Goal: Entertainment & Leisure: Consume media (video, audio)

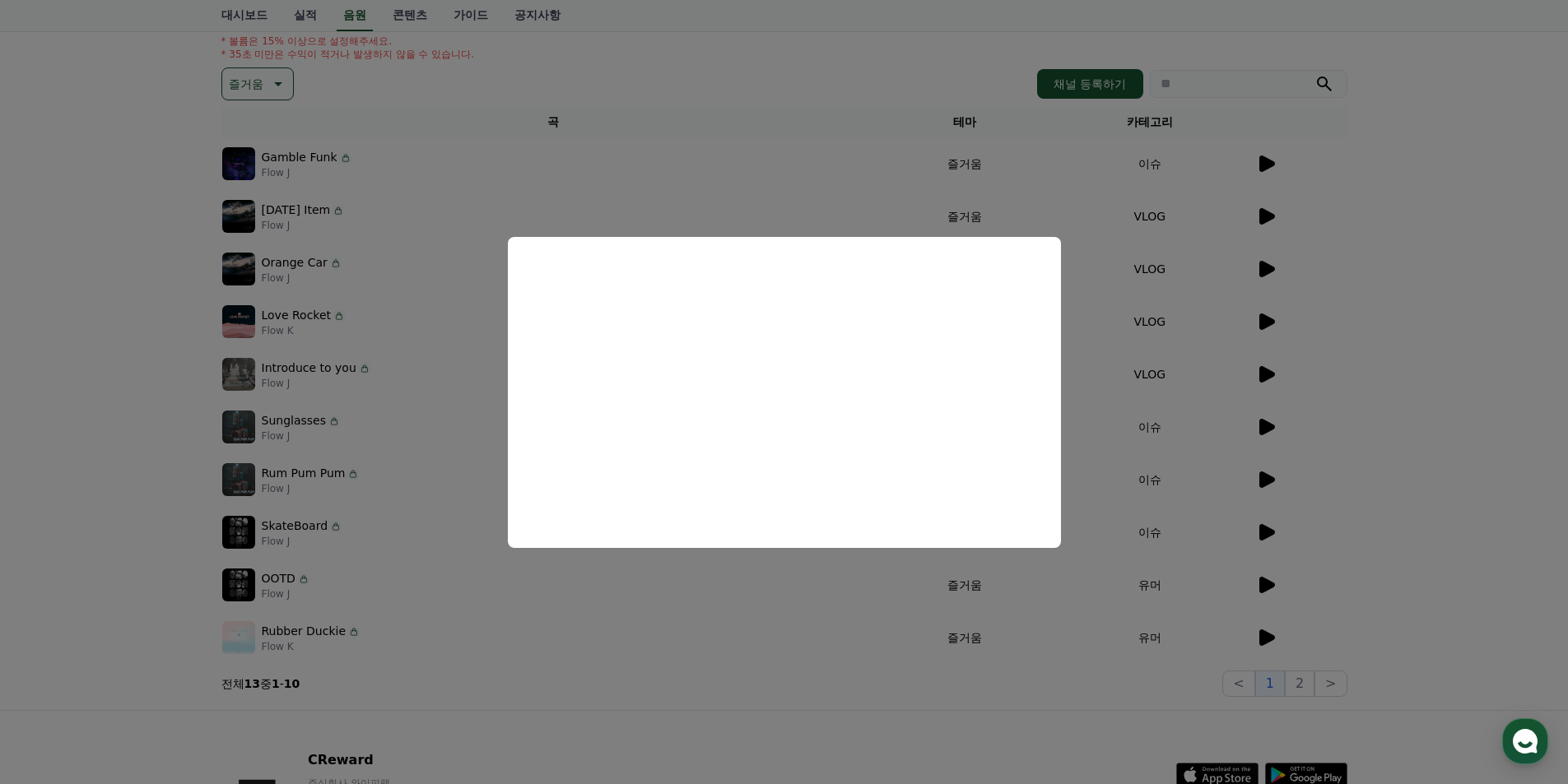
click at [469, 139] on button "close modal" at bounding box center [784, 392] width 1568 height 784
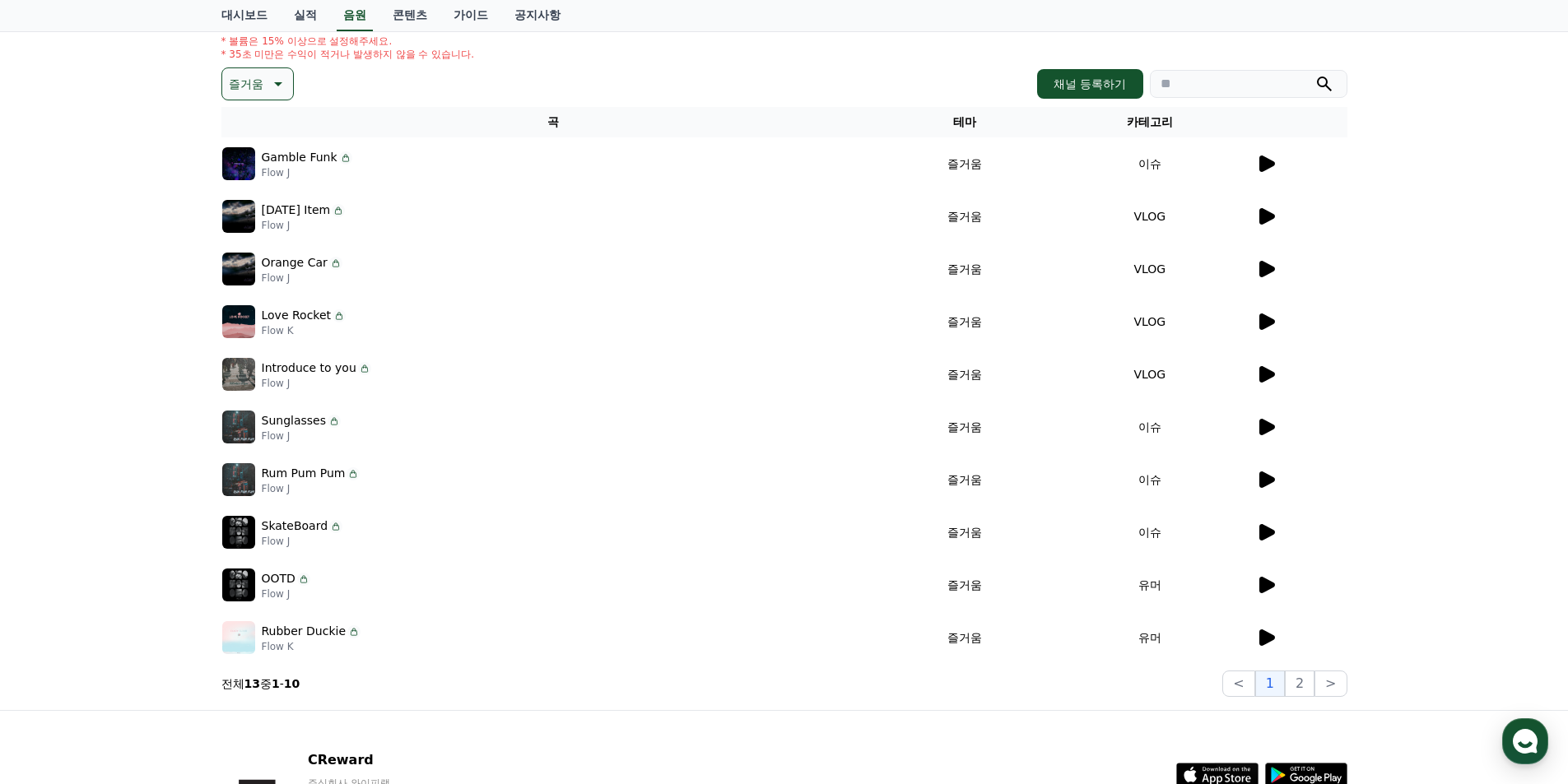
drag, startPoint x: 275, startPoint y: 88, endPoint x: 278, endPoint y: 103, distance: 15.3
click at [274, 88] on icon at bounding box center [276, 84] width 20 height 20
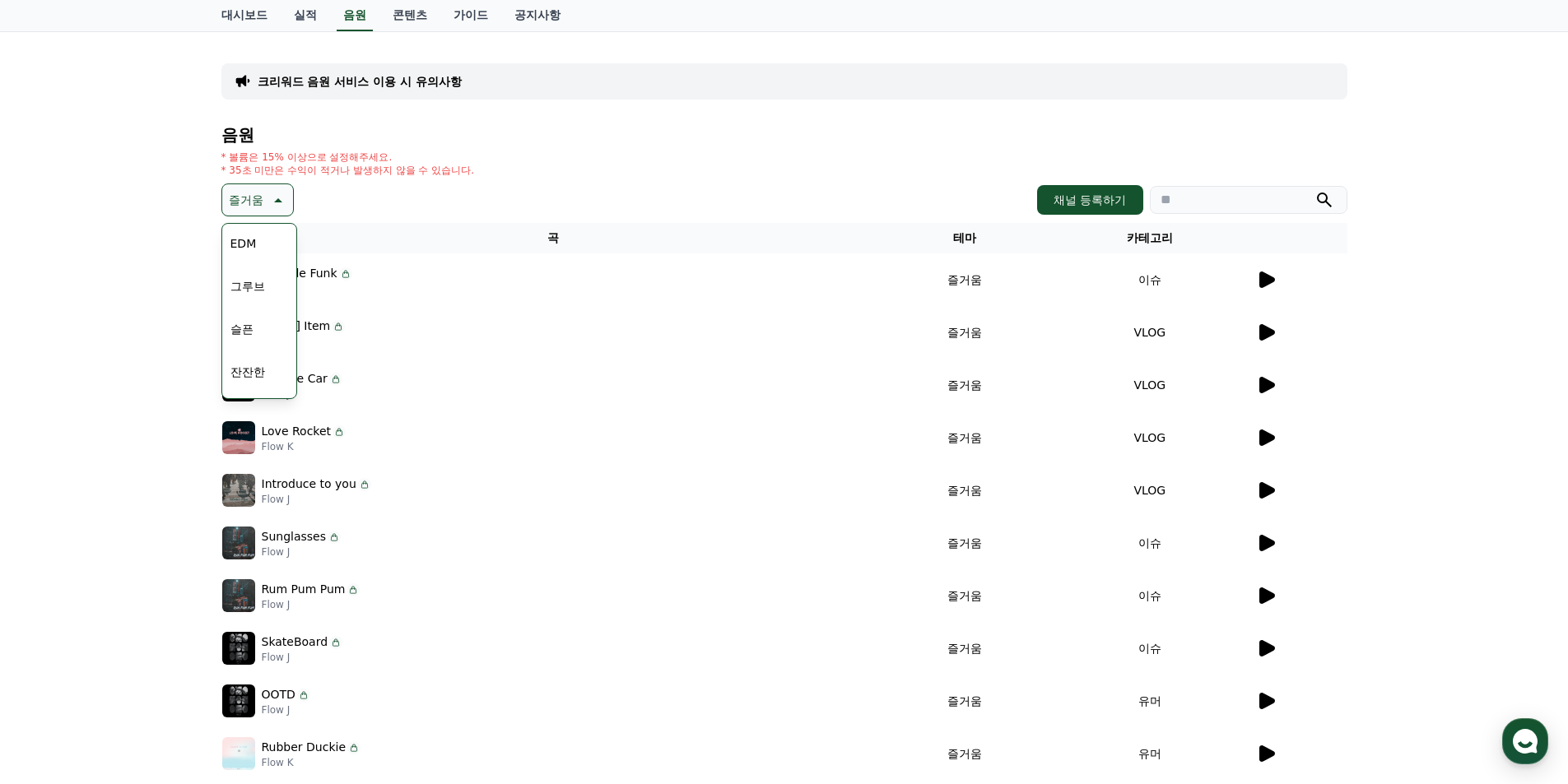
scroll to position [432, 0]
click at [266, 327] on div "전체 환상적인 호기심 어두운 밝은 통통튀는 신나는 반전 웅장한 드라마틱 즐거움 분위기있는 EDM 그루브 슬픈 잔잔한 귀여운 감동적인 긴장되는 …" at bounding box center [259, 219] width 70 height 849
click at [245, 326] on button "EDM" at bounding box center [243, 325] width 39 height 36
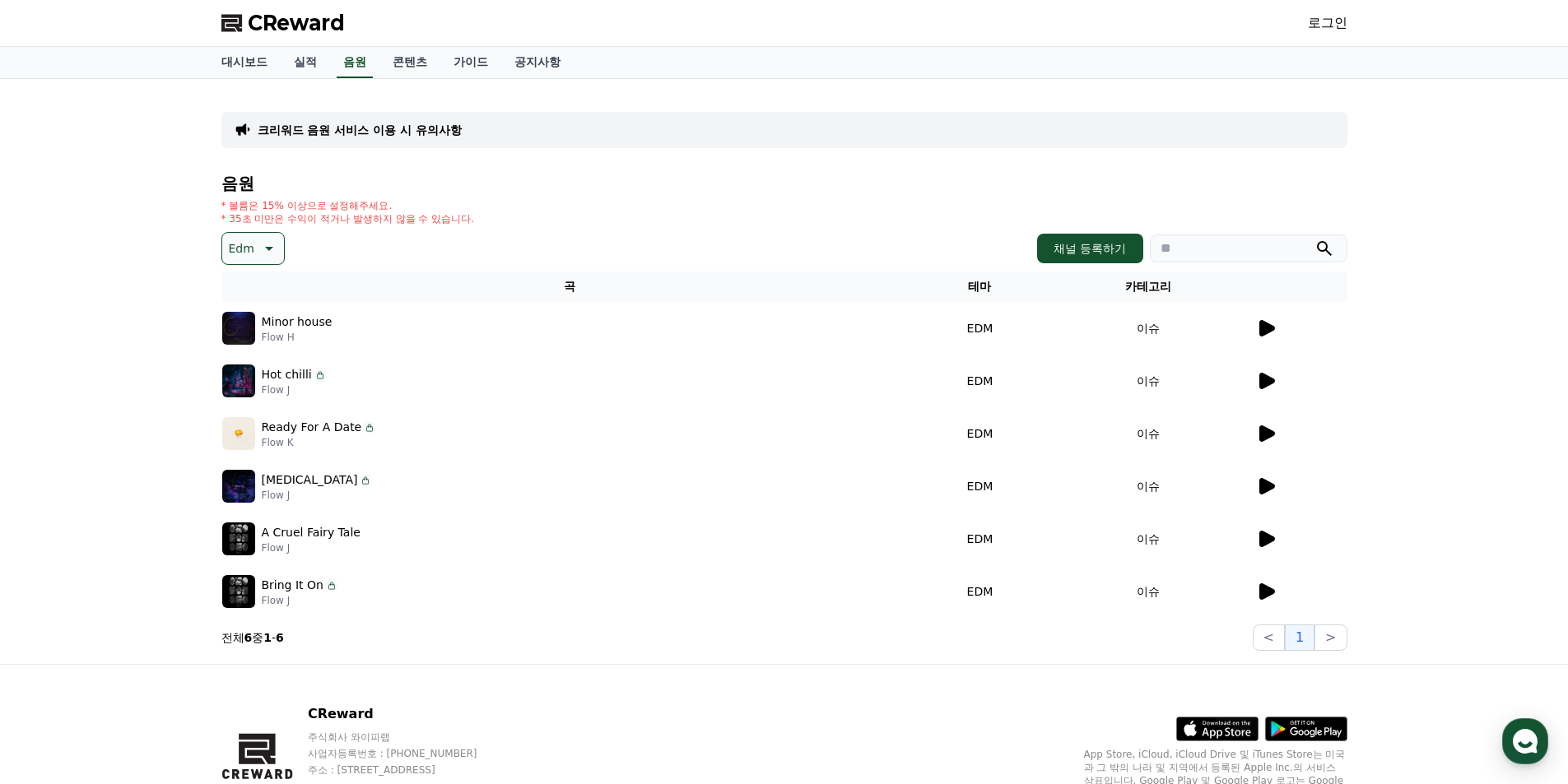
click at [1260, 336] on icon at bounding box center [1265, 328] width 20 height 20
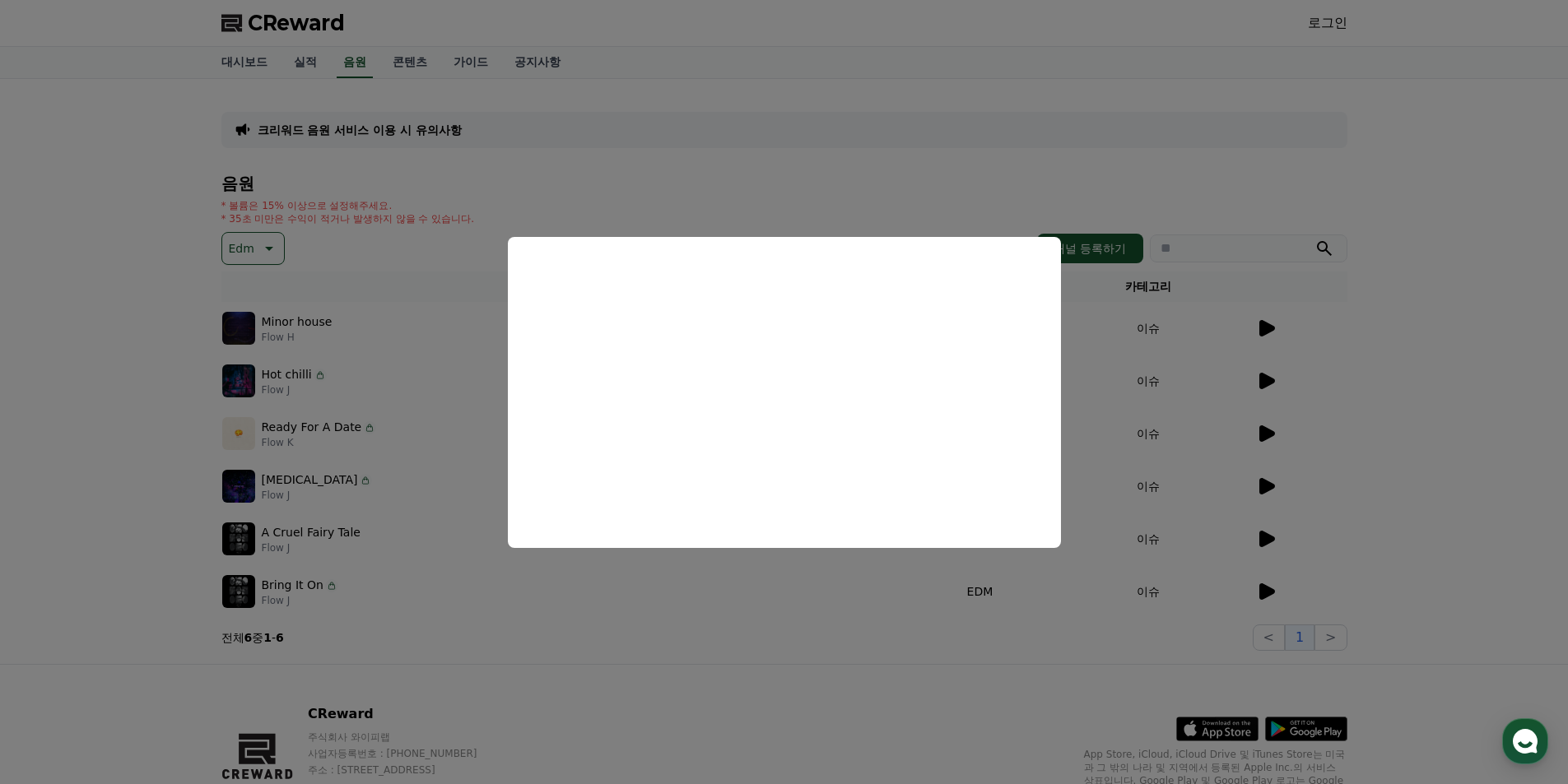
click at [1261, 375] on button "close modal" at bounding box center [784, 392] width 1568 height 784
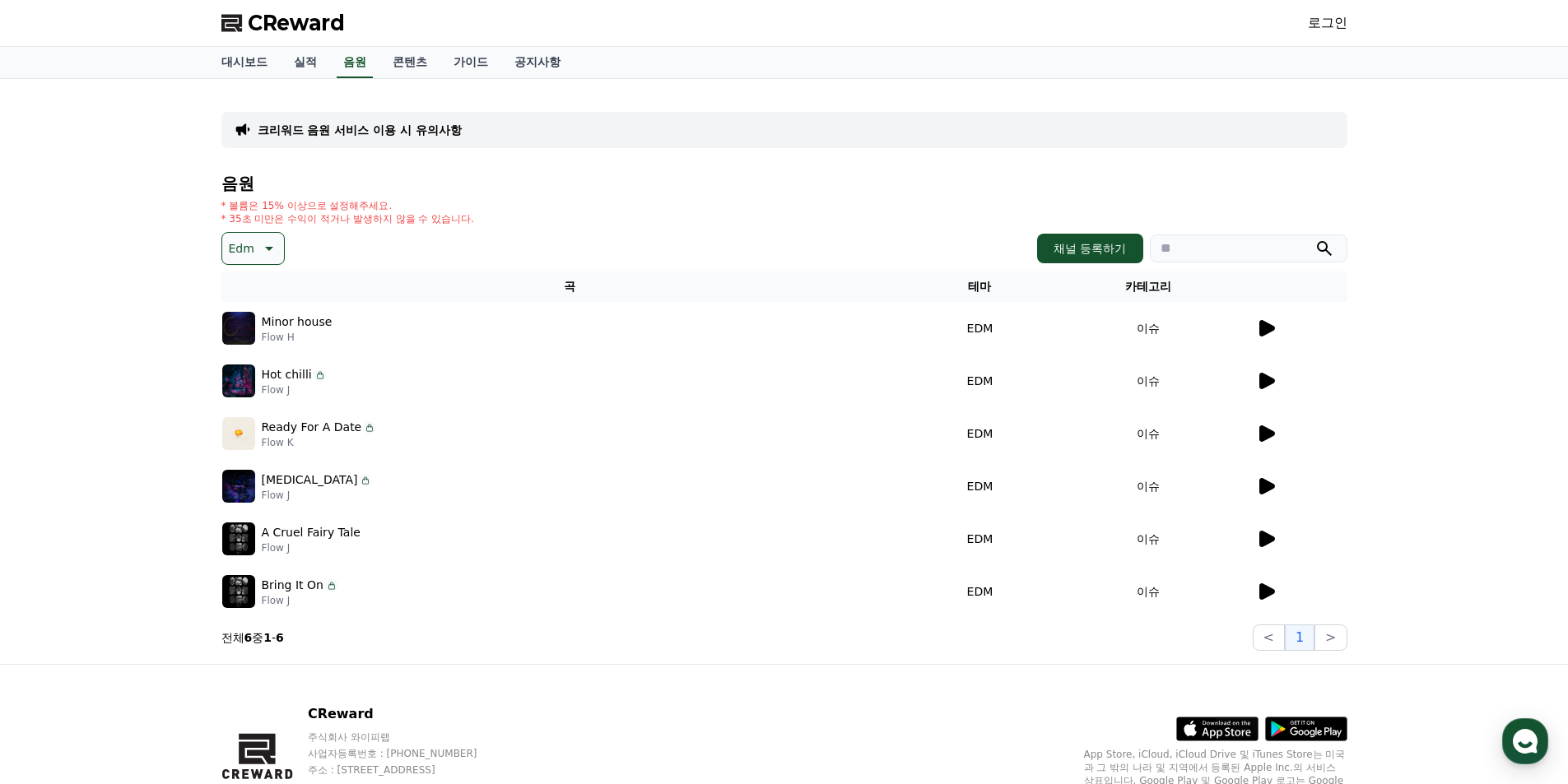
click at [1261, 375] on icon at bounding box center [1267, 381] width 16 height 17
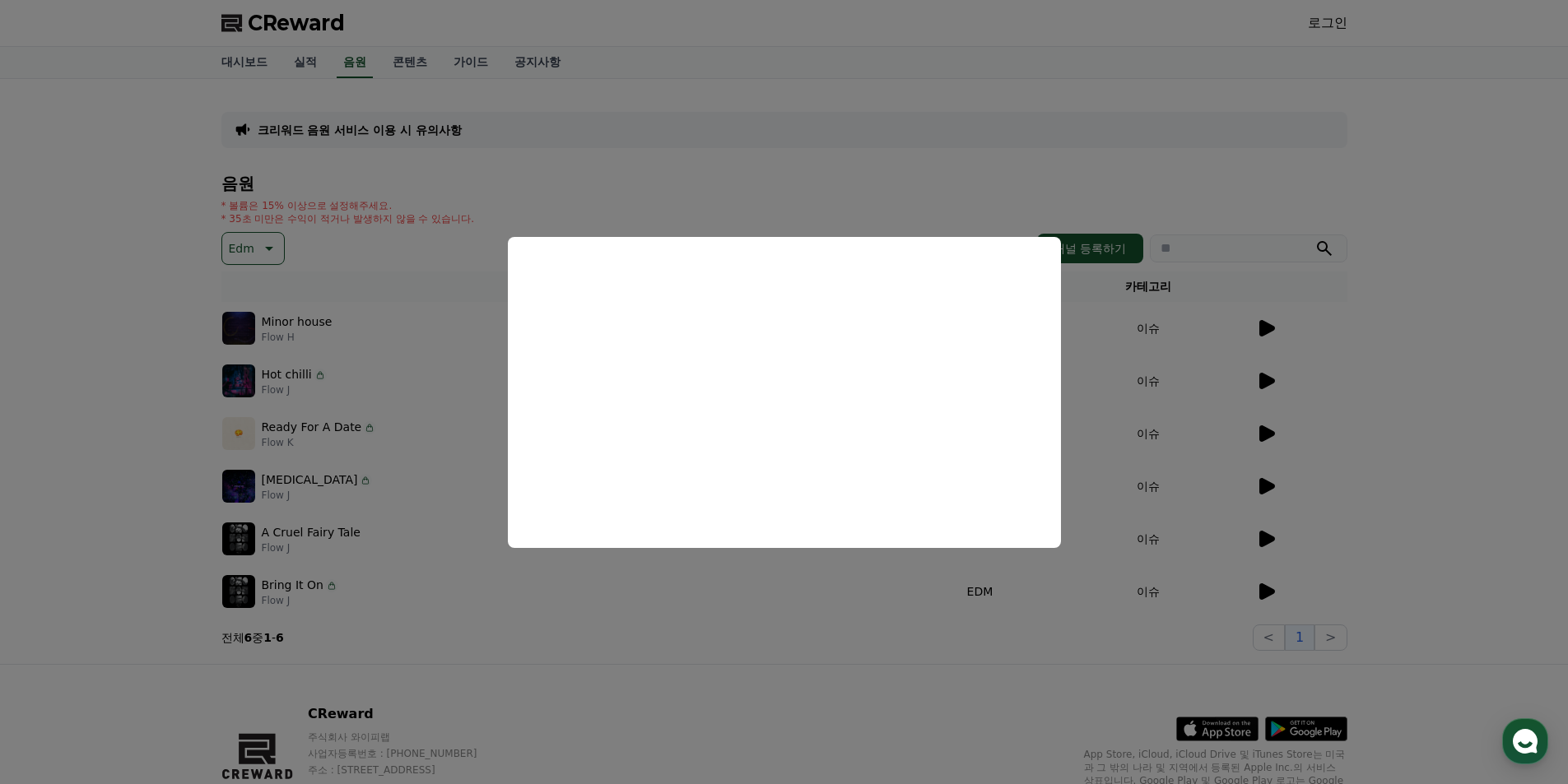
click at [1255, 422] on button "close modal" at bounding box center [784, 392] width 1568 height 784
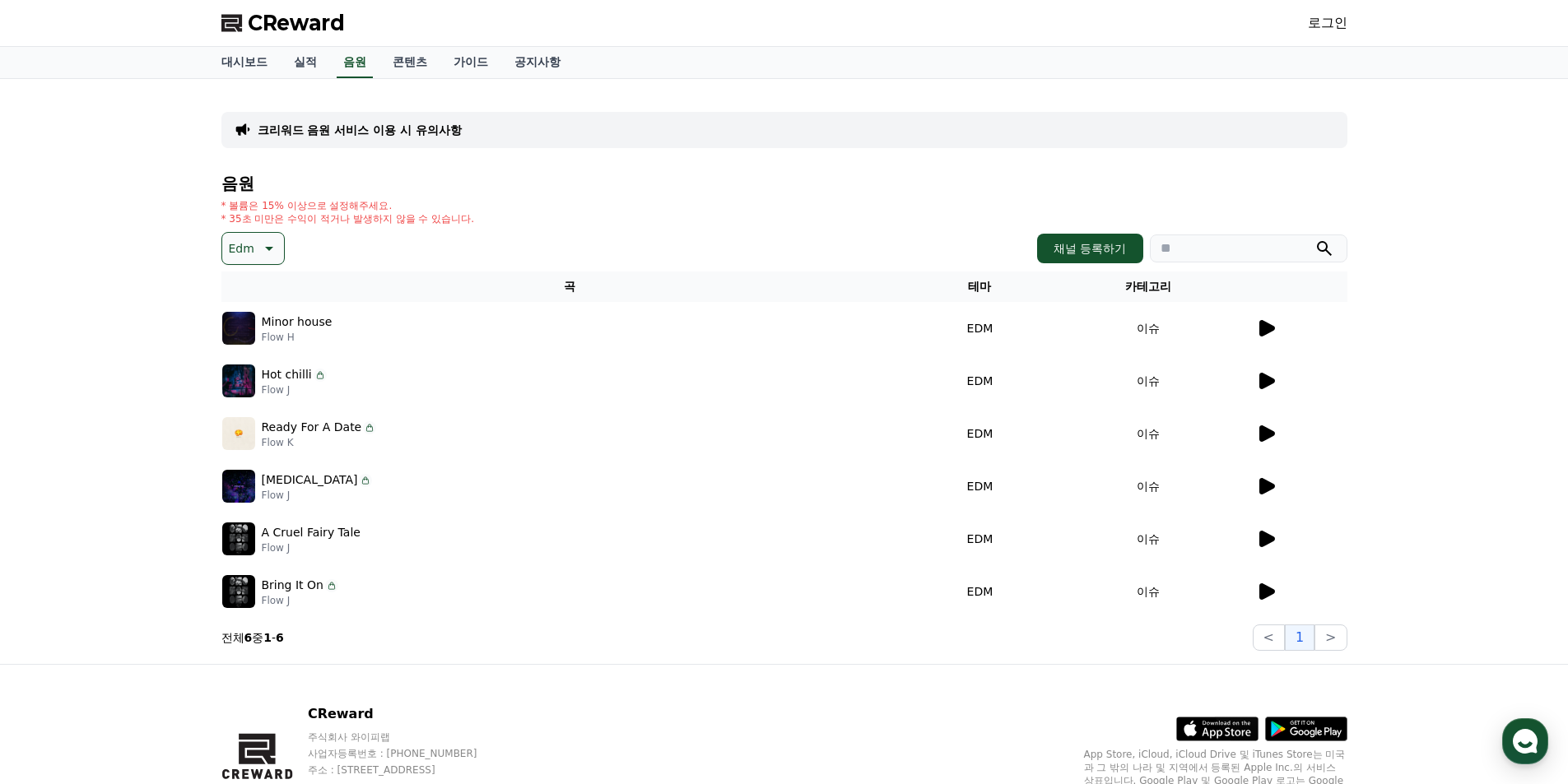
click at [1261, 424] on icon at bounding box center [1265, 433] width 20 height 20
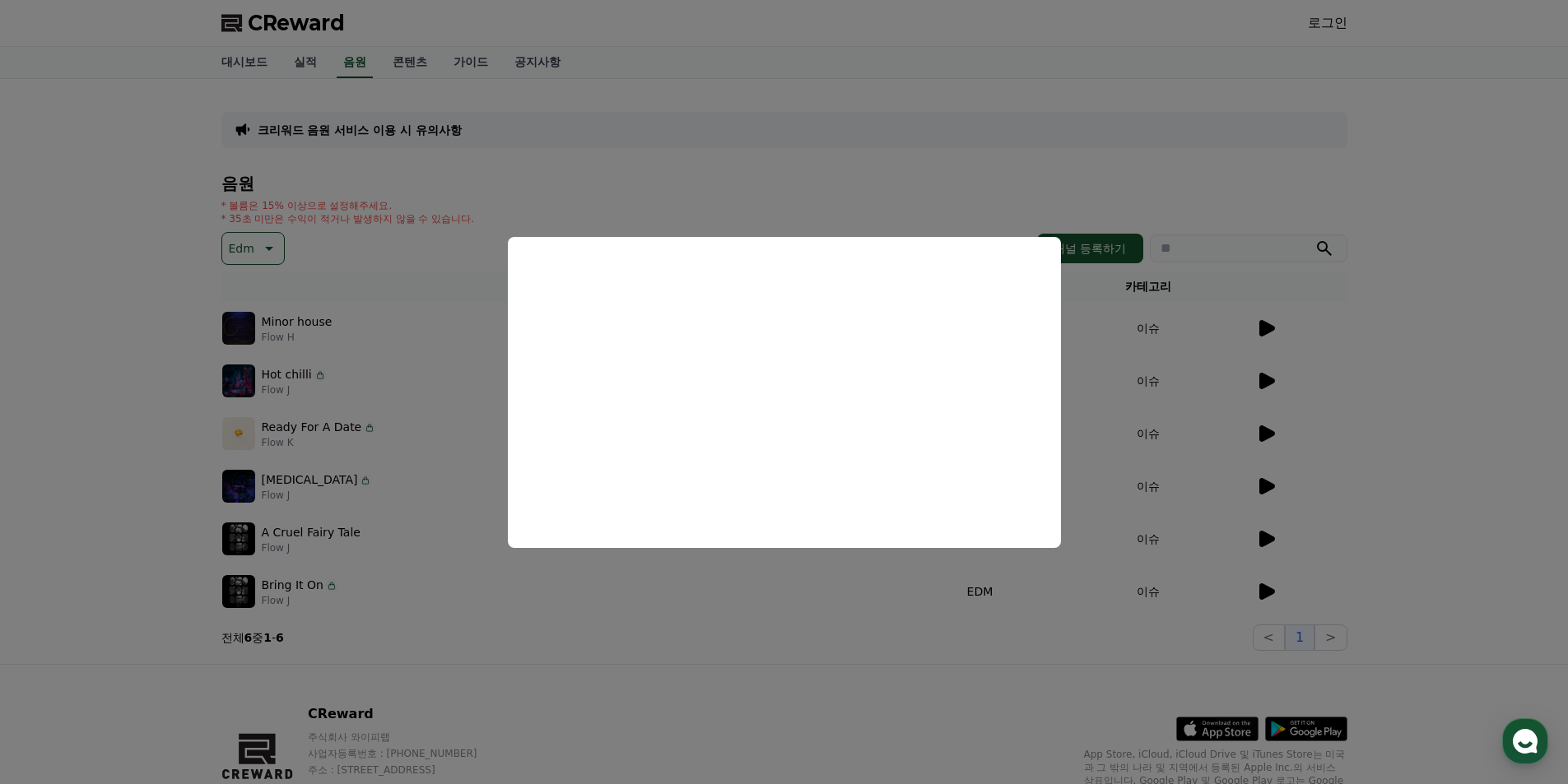
click at [1260, 479] on button "close modal" at bounding box center [784, 392] width 1568 height 784
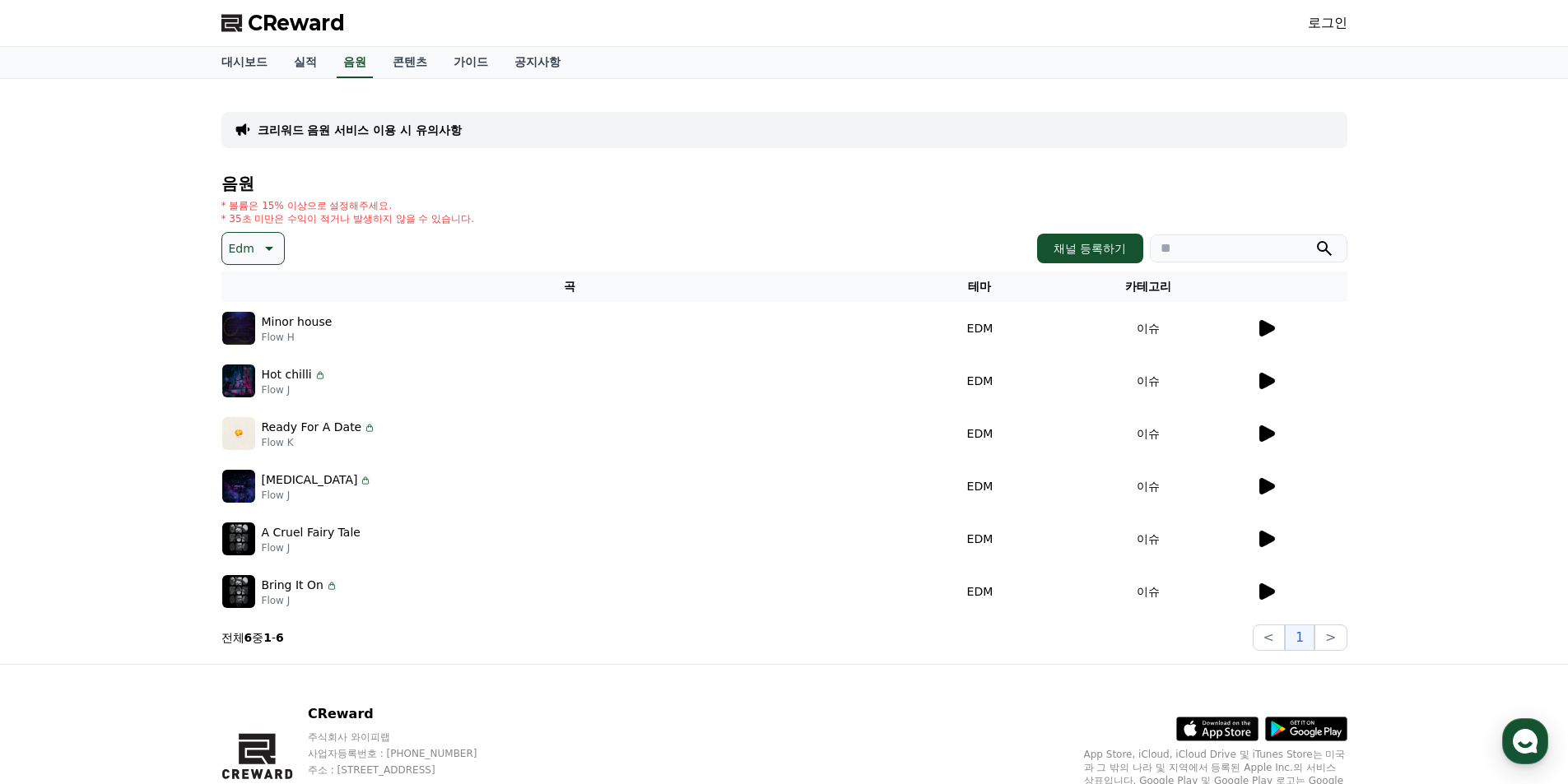
click at [1263, 475] on td at bounding box center [1300, 486] width 92 height 53
click at [1263, 479] on icon at bounding box center [1267, 486] width 16 height 17
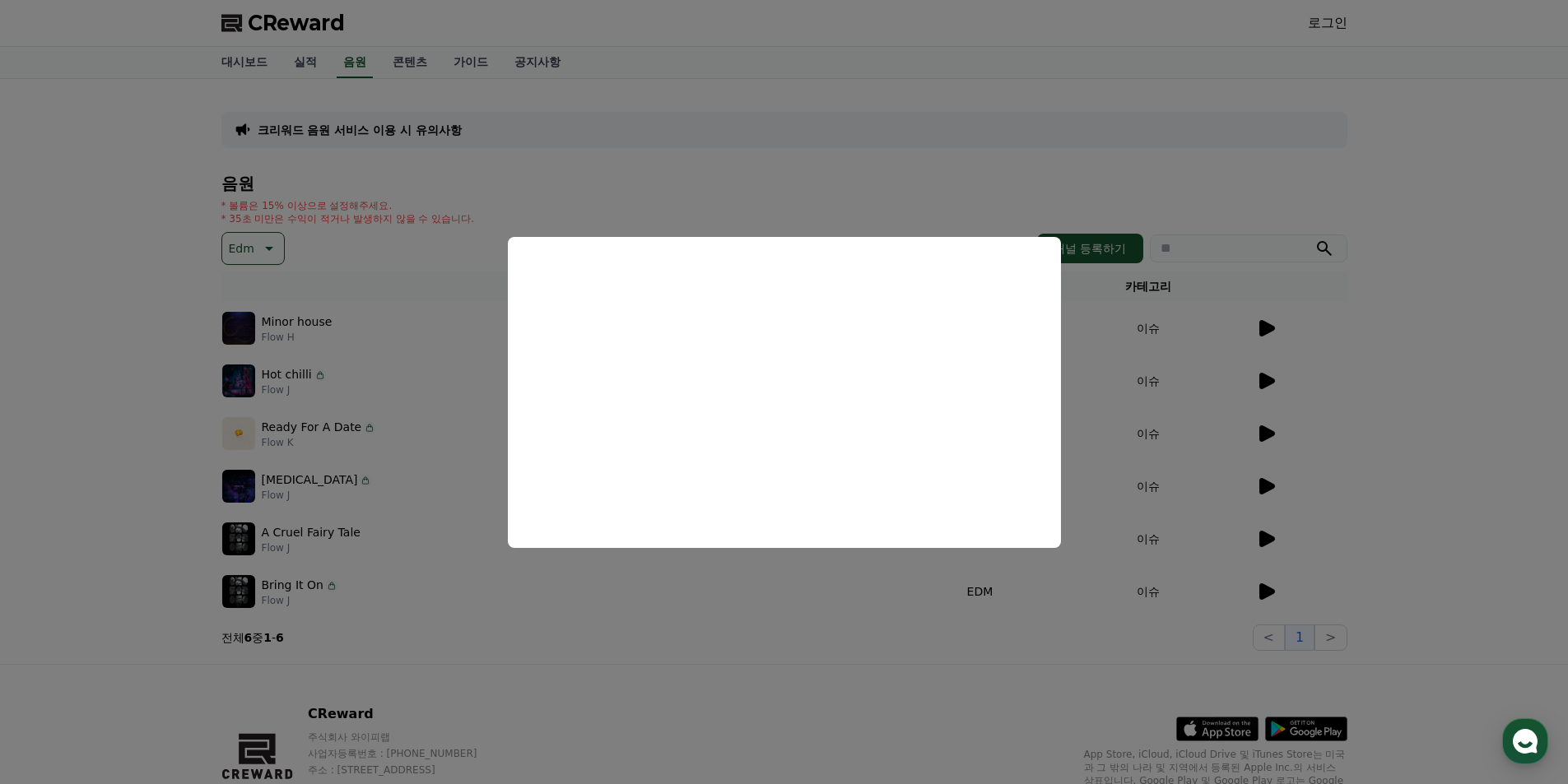
click at [1267, 529] on button "close modal" at bounding box center [784, 392] width 1568 height 784
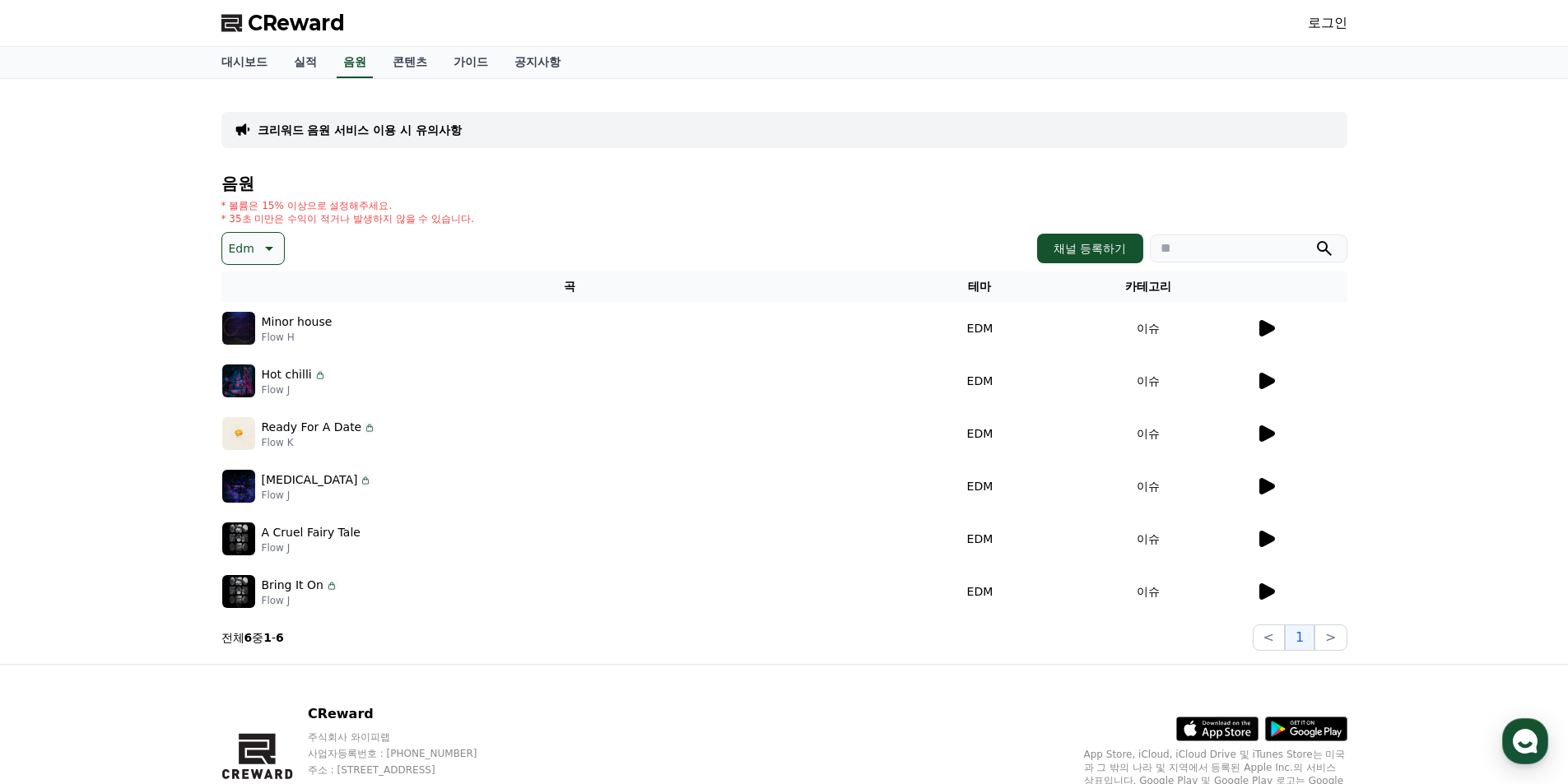
click at [1259, 542] on icon at bounding box center [1265, 539] width 20 height 20
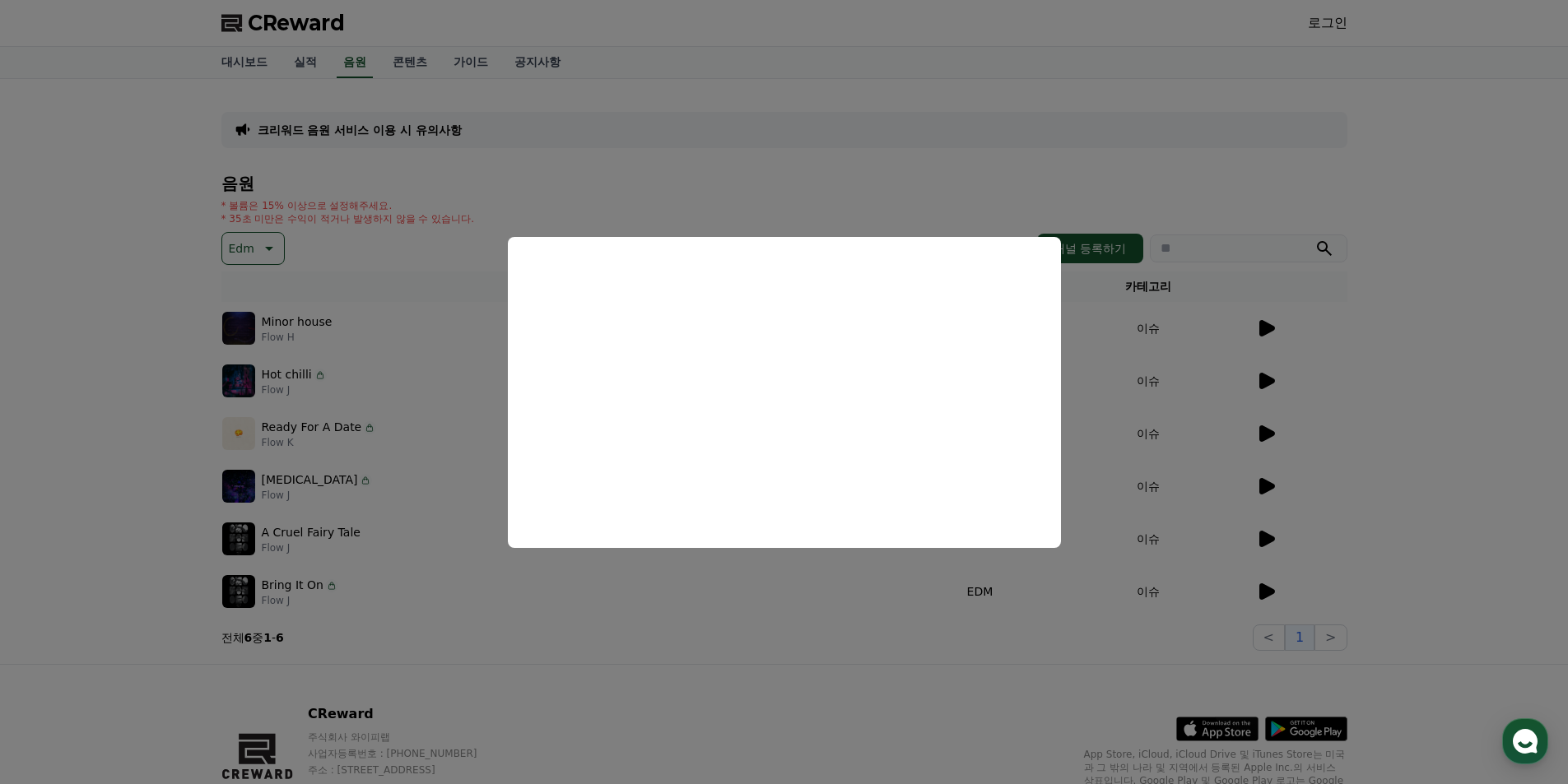
click at [1275, 588] on button "close modal" at bounding box center [784, 392] width 1568 height 784
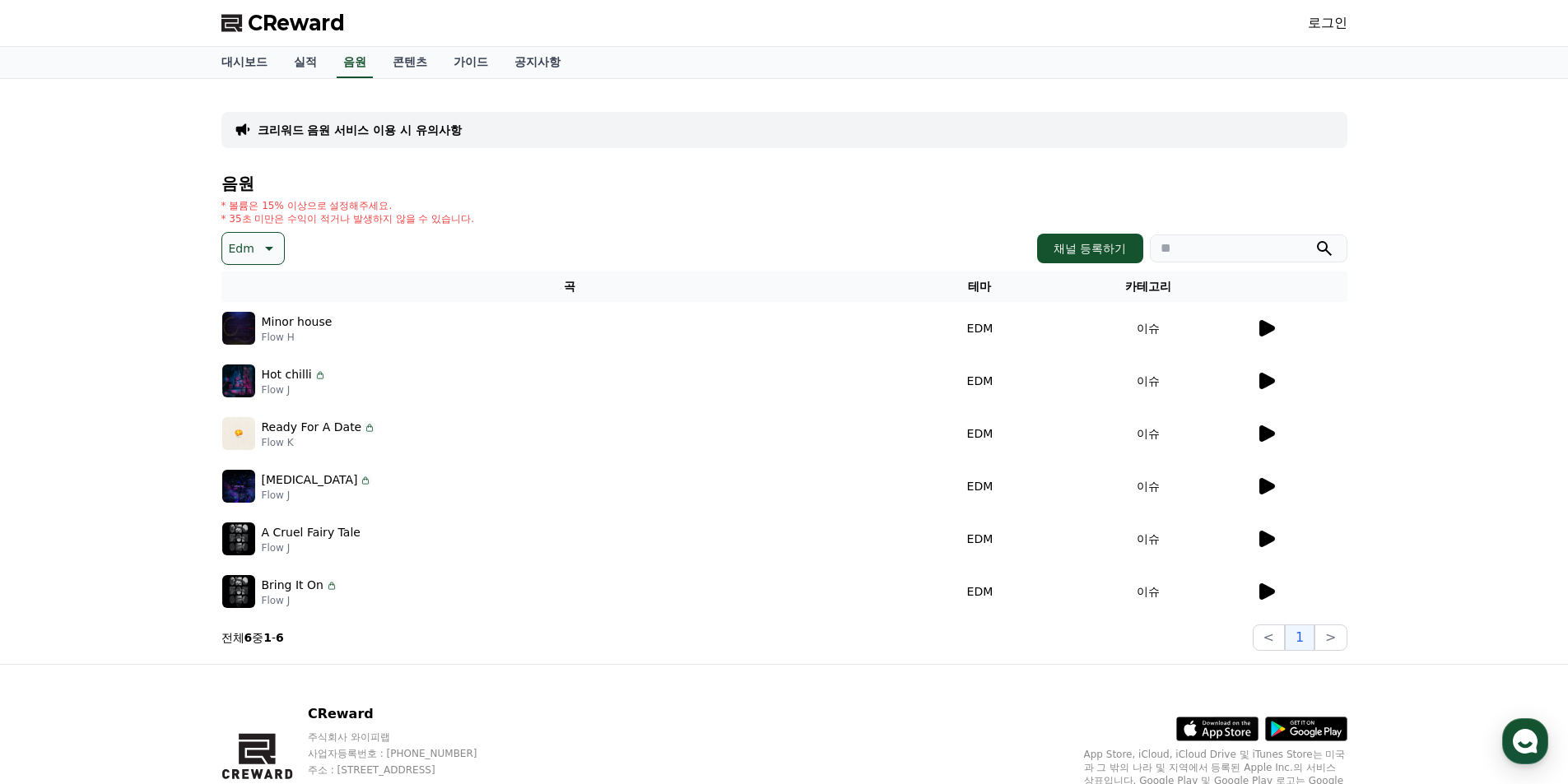
click at [1275, 589] on icon at bounding box center [1265, 592] width 20 height 20
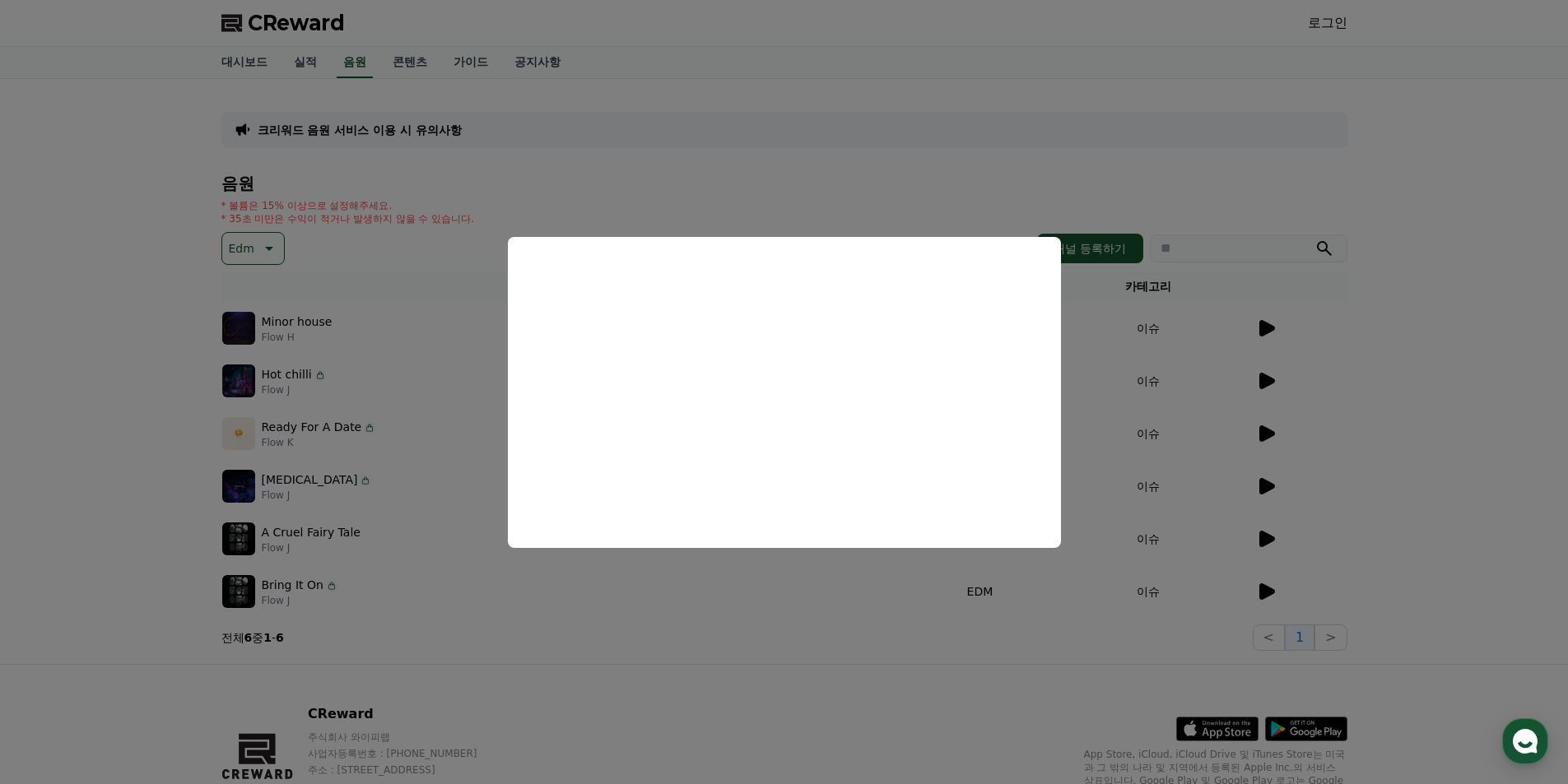
click at [1263, 433] on button "close modal" at bounding box center [784, 392] width 1568 height 784
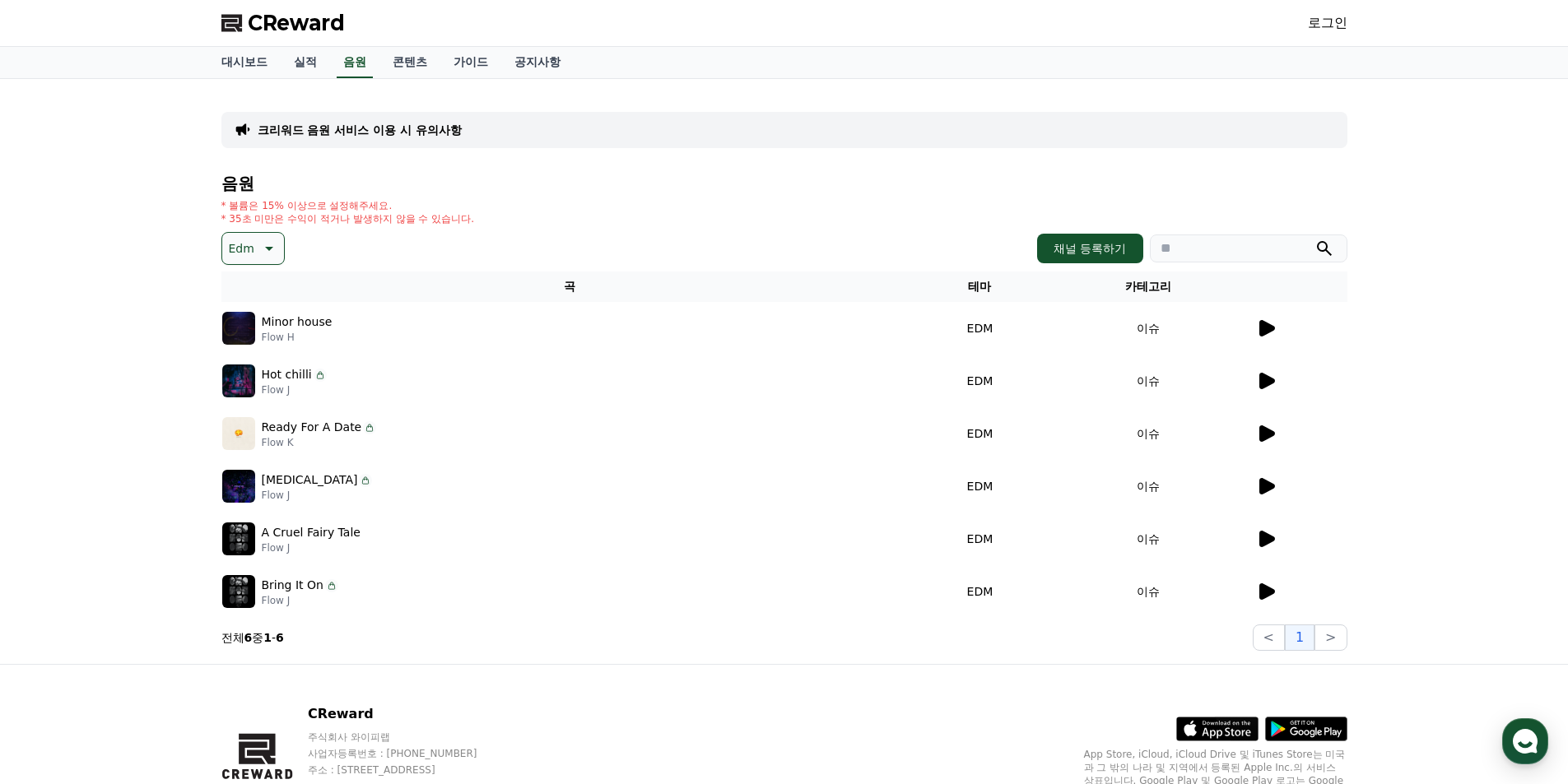
click at [1274, 419] on td at bounding box center [1300, 433] width 92 height 53
click at [1269, 428] on icon at bounding box center [1265, 433] width 20 height 20
